Goal: Find specific fact: Find specific fact

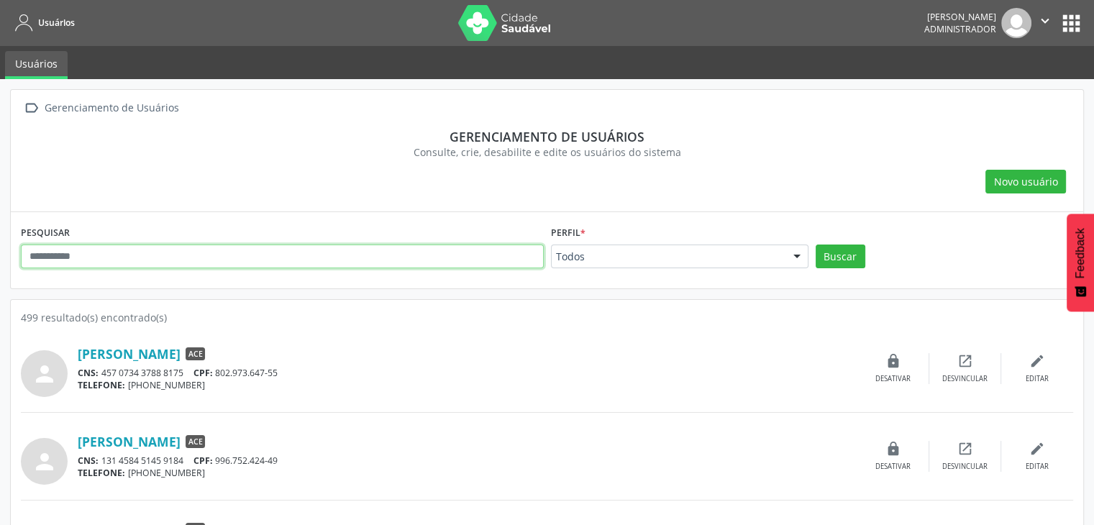
click at [270, 261] on input "text" at bounding box center [282, 256] width 523 height 24
click at [815, 244] on button "Buscar" at bounding box center [840, 256] width 50 height 24
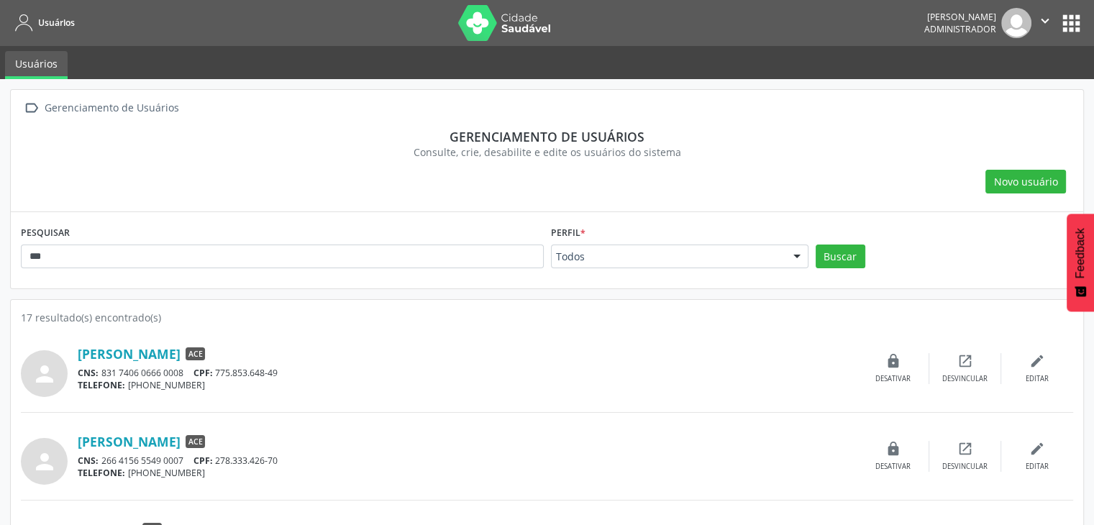
click at [472, 321] on div "17 resultado(s) encontrado(s)" at bounding box center [547, 317] width 1052 height 15
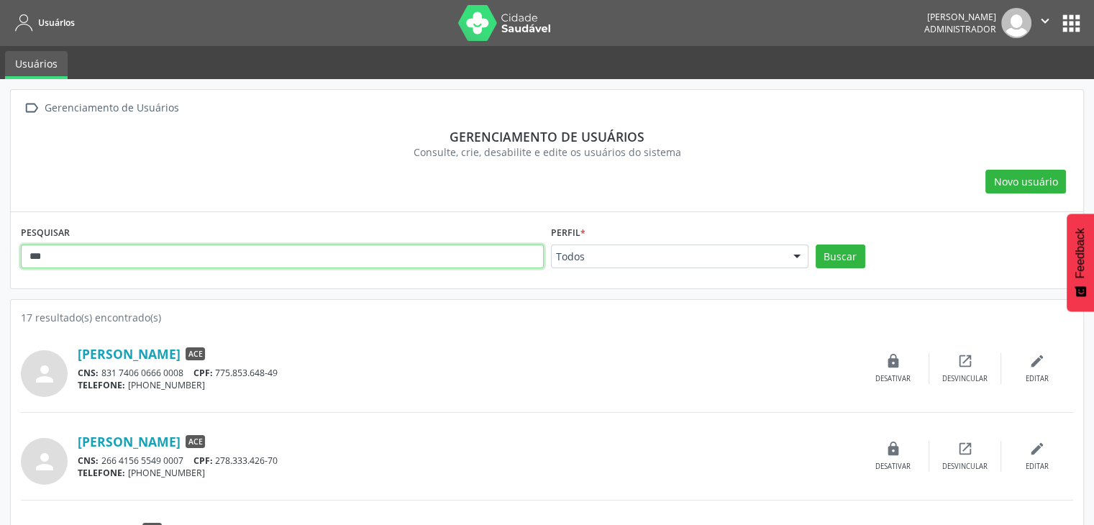
drag, startPoint x: 92, startPoint y: 261, endPoint x: 0, endPoint y: 243, distance: 93.8
type input "*****"
click at [815, 244] on button "Buscar" at bounding box center [840, 256] width 50 height 24
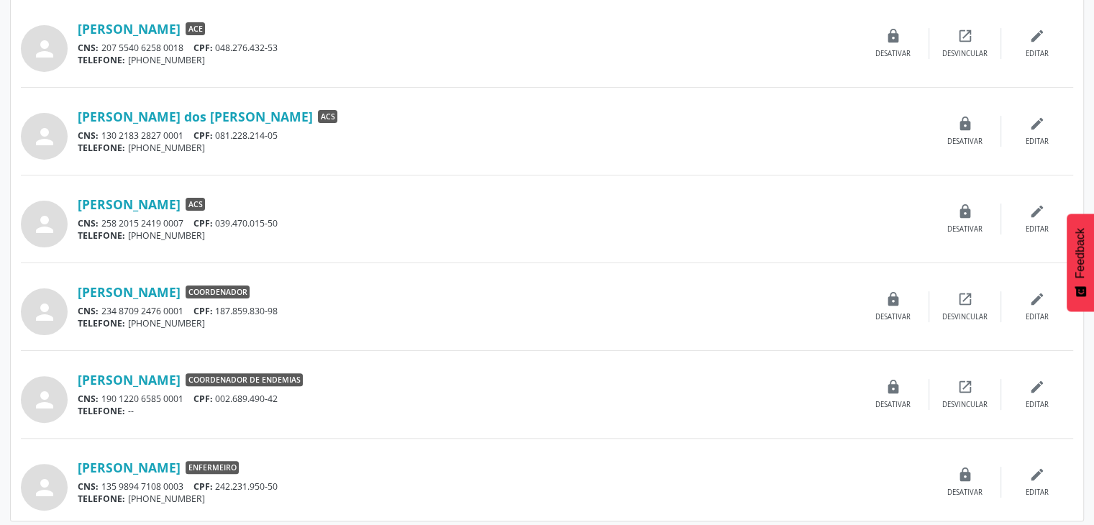
scroll to position [330, 0]
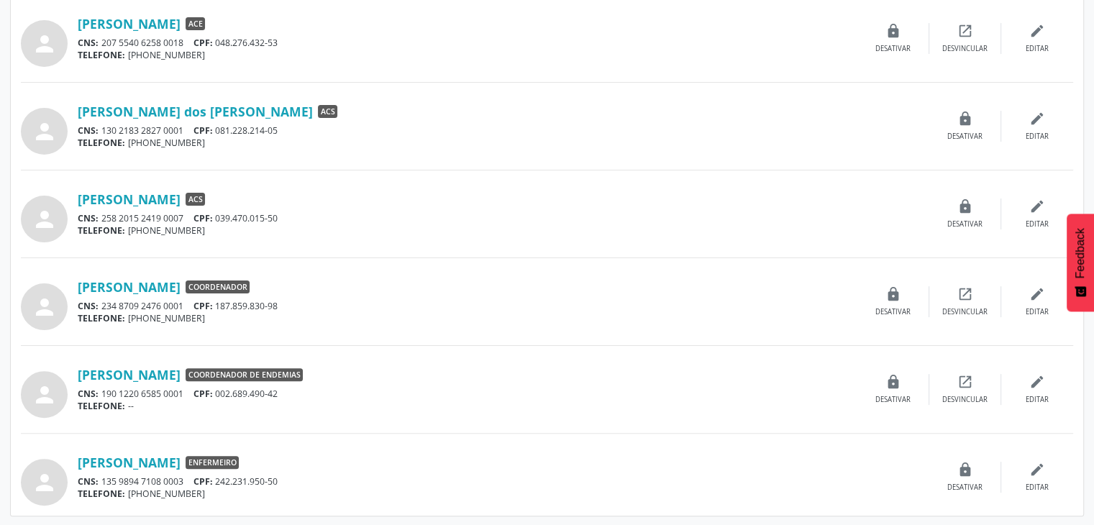
drag, startPoint x: 72, startPoint y: 369, endPoint x: 184, endPoint y: 366, distance: 112.2
click at [184, 366] on div "person [PERSON_NAME] Coordenador de Endemias CNS: 190 1220 6585 0001 CPF: 002.6…" at bounding box center [547, 389] width 1052 height 57
drag, startPoint x: 296, startPoint y: 393, endPoint x: 221, endPoint y: 392, distance: 75.5
click at [221, 392] on div "CNS: 190 1220 6585 0001 CPF: 002.689.490-42" at bounding box center [468, 394] width 780 height 12
click at [259, 393] on div "CNS: 190 1220 6585 0001 CPF: 002.689.490-42" at bounding box center [468, 394] width 780 height 12
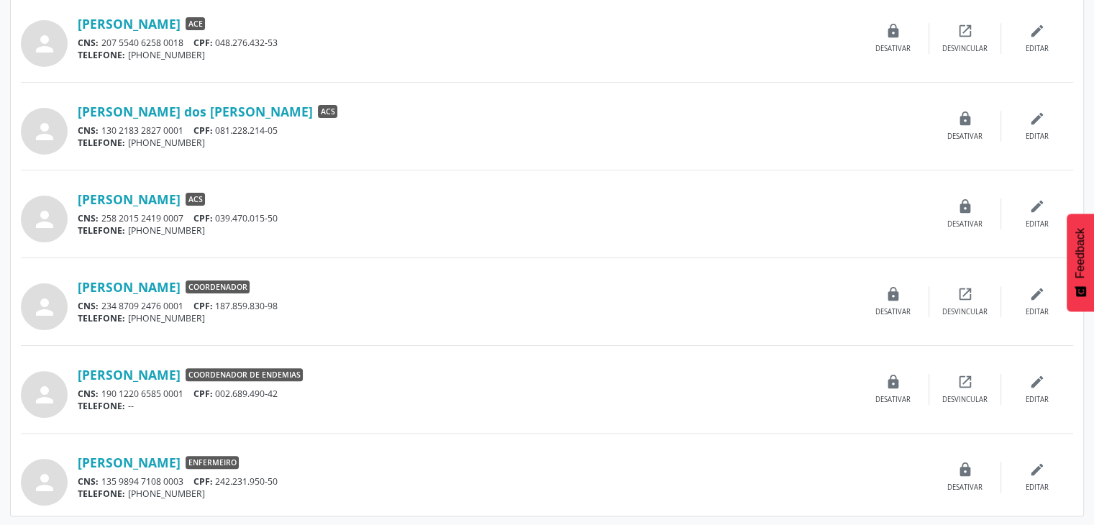
click at [305, 390] on div "CNS: 190 1220 6585 0001 CPF: 002.689.490-42" at bounding box center [468, 394] width 780 height 12
drag, startPoint x: 287, startPoint y: 392, endPoint x: 219, endPoint y: 395, distance: 68.4
click at [219, 395] on div "CNS: 190 1220 6585 0001 CPF: 002.689.490-42" at bounding box center [468, 394] width 780 height 12
copy div "002.689.490-42"
